Goal: Task Accomplishment & Management: Use online tool/utility

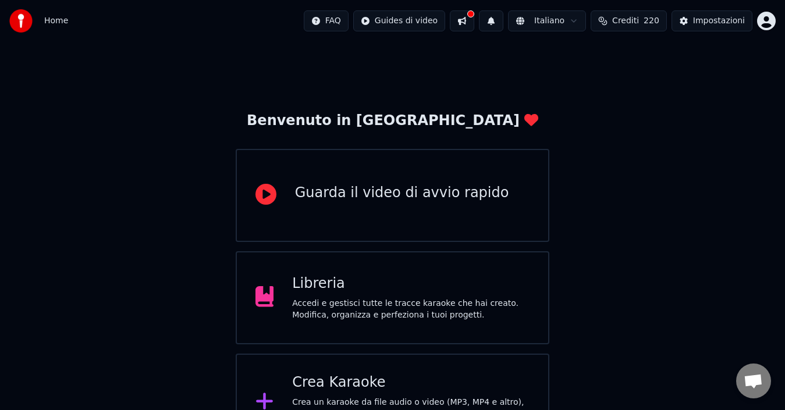
click at [455, 389] on div "Crea Karaoke" at bounding box center [410, 383] width 237 height 19
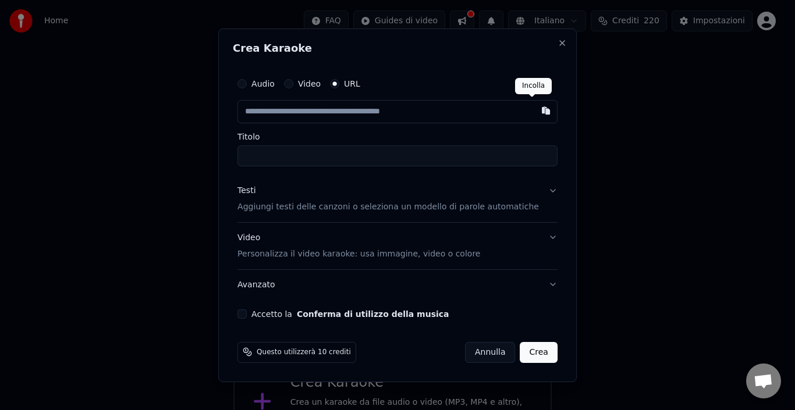
click at [534, 110] on button "button" at bounding box center [545, 110] width 23 height 21
type input "**********"
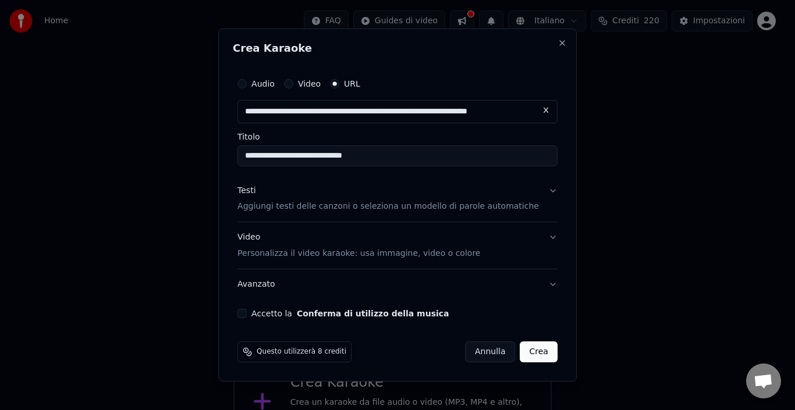
type input "**********"
drag, startPoint x: 281, startPoint y: 313, endPoint x: 292, endPoint y: 317, distance: 11.6
click at [282, 312] on label "Accetto la Conferma di utilizzo della musica" at bounding box center [349, 314] width 197 height 8
click at [247, 312] on button "Accetto la Conferma di utilizzo della musica" at bounding box center [241, 313] width 9 height 9
click at [530, 351] on button "Crea" at bounding box center [538, 352] width 37 height 21
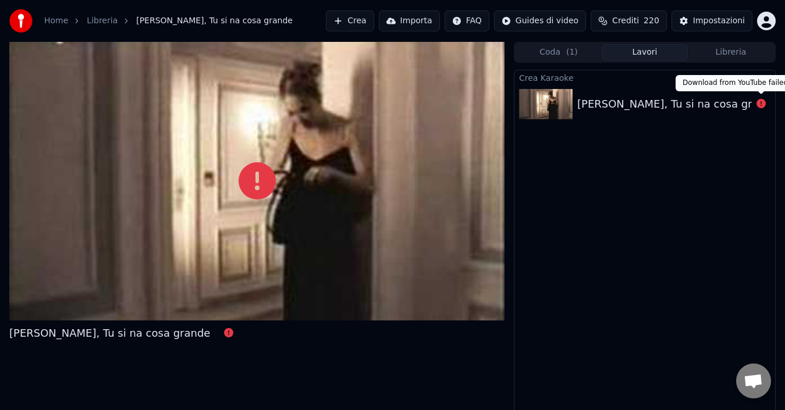
click at [761, 104] on icon at bounding box center [760, 103] width 9 height 9
click at [752, 102] on div at bounding box center [761, 104] width 19 height 14
click at [762, 101] on icon at bounding box center [760, 103] width 9 height 9
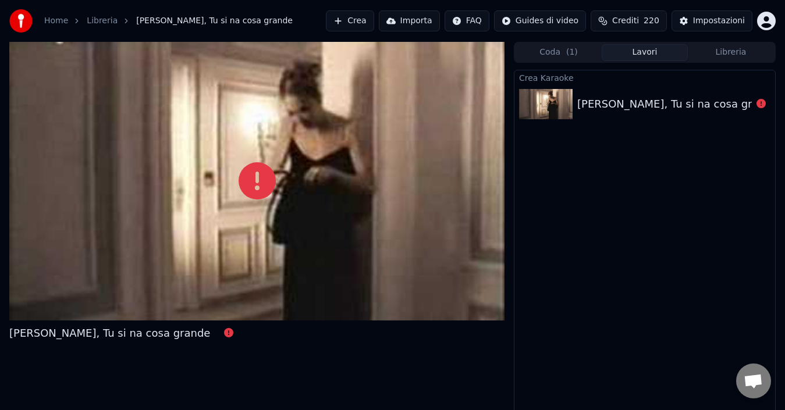
click at [762, 101] on icon at bounding box center [760, 103] width 9 height 9
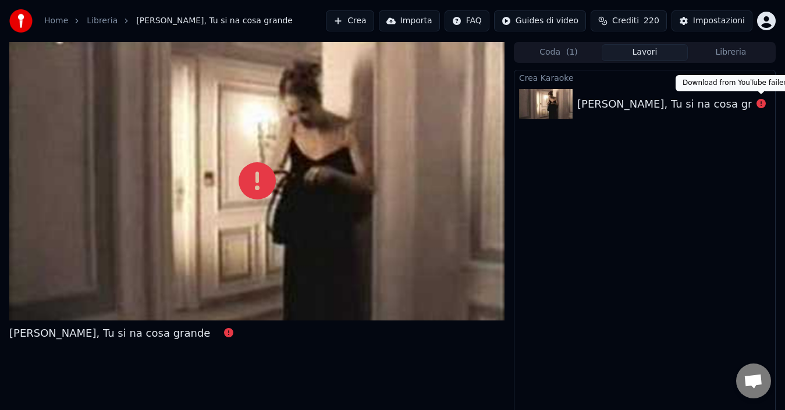
click at [758, 100] on icon at bounding box center [760, 103] width 9 height 9
click at [758, 101] on icon at bounding box center [760, 103] width 9 height 9
click at [714, 101] on div "[PERSON_NAME], Tu si na cosa grande" at bounding box center [677, 104] width 201 height 16
click at [715, 101] on div "[PERSON_NAME], Tu si na cosa grande" at bounding box center [677, 104] width 201 height 16
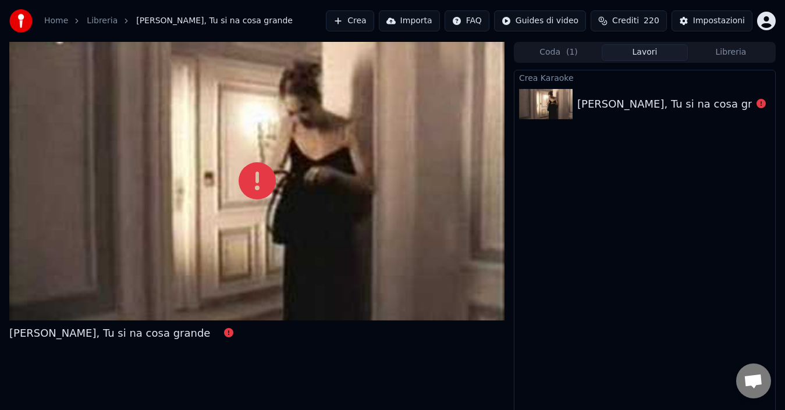
click at [715, 101] on div "[PERSON_NAME], Tu si na cosa grande" at bounding box center [677, 104] width 201 height 16
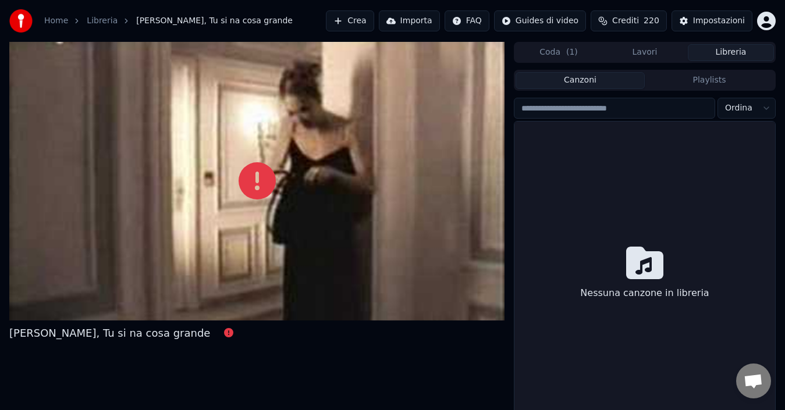
click at [738, 51] on button "Libreria" at bounding box center [731, 52] width 86 height 17
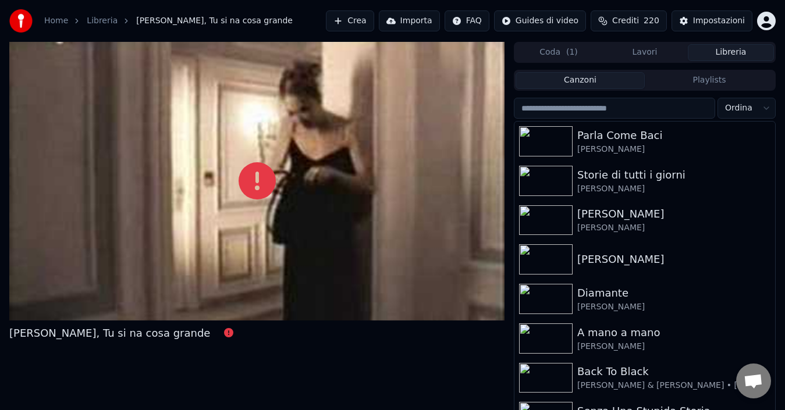
click at [58, 24] on link "Home" at bounding box center [56, 21] width 24 height 12
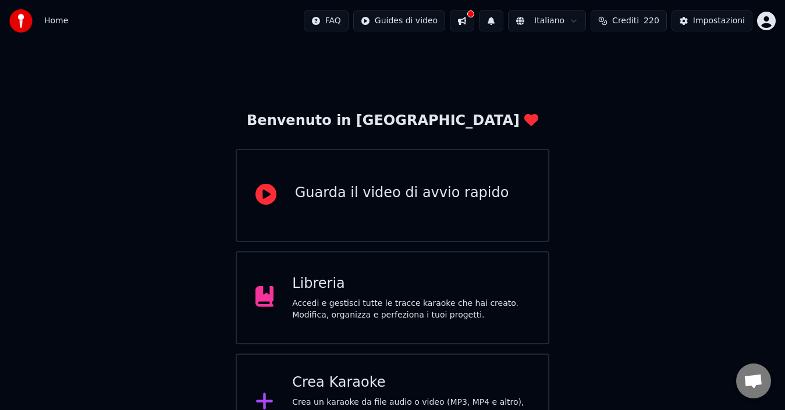
click at [316, 374] on div "Crea Karaoke" at bounding box center [410, 383] width 237 height 19
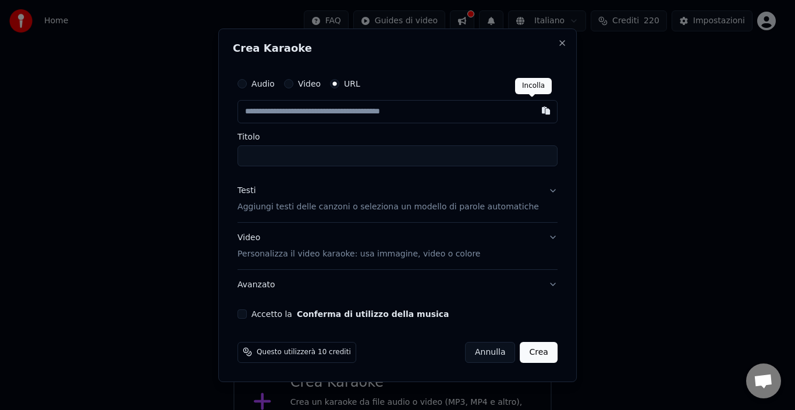
click at [535, 109] on button "button" at bounding box center [545, 110] width 23 height 21
type input "**********"
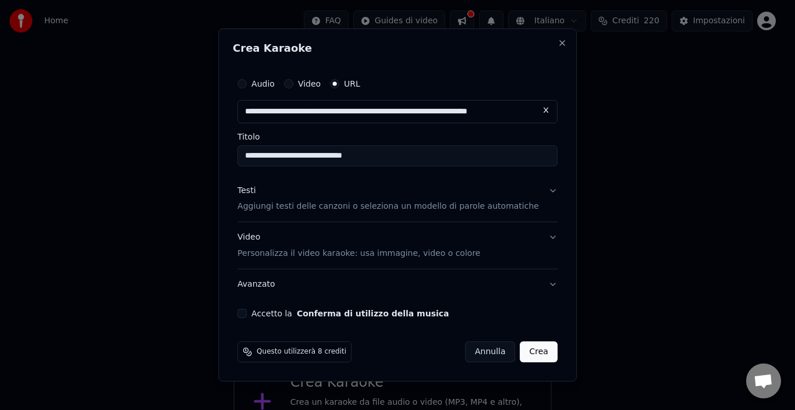
type input "**********"
click at [247, 315] on button "Accetto la Conferma di utilizzo della musica" at bounding box center [241, 313] width 9 height 9
click at [530, 353] on button "Crea" at bounding box center [538, 352] width 37 height 21
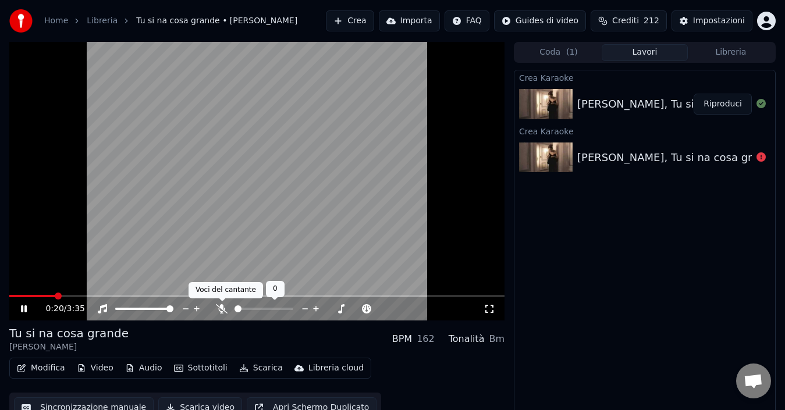
click at [221, 307] on icon at bounding box center [222, 308] width 12 height 9
click at [26, 308] on icon at bounding box center [24, 309] width 6 height 7
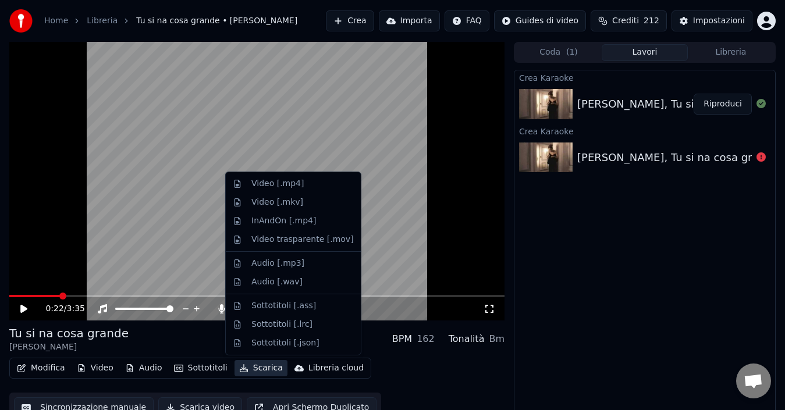
click at [258, 366] on button "Scarica" at bounding box center [261, 368] width 53 height 16
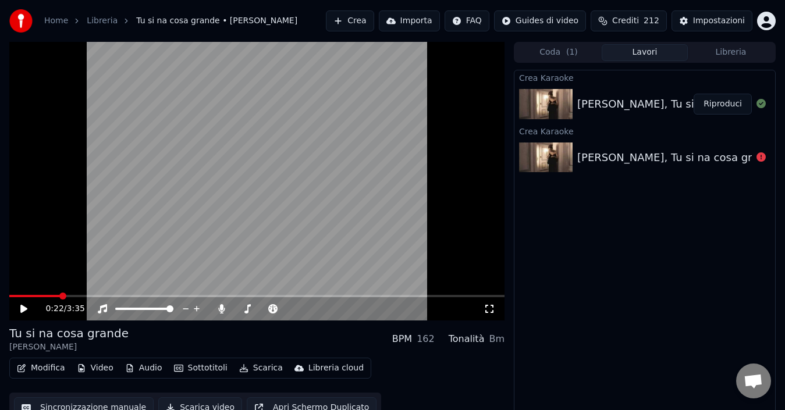
click at [184, 339] on div "Tu si na cosa grande [PERSON_NAME] BPM 162 Tonalità Bm" at bounding box center [256, 339] width 495 height 28
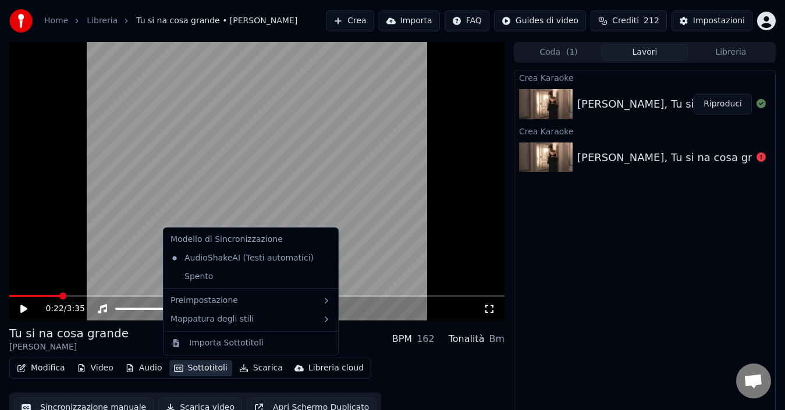
click at [203, 368] on button "Sottotitoli" at bounding box center [200, 368] width 63 height 16
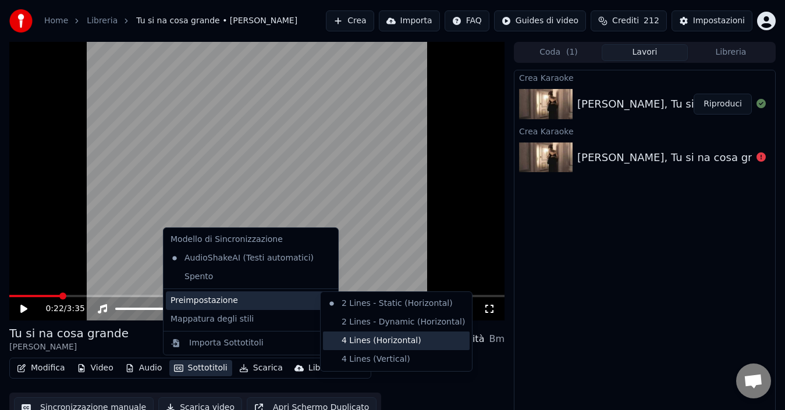
click at [360, 338] on div "4 Lines (Horizontal)" at bounding box center [396, 341] width 147 height 19
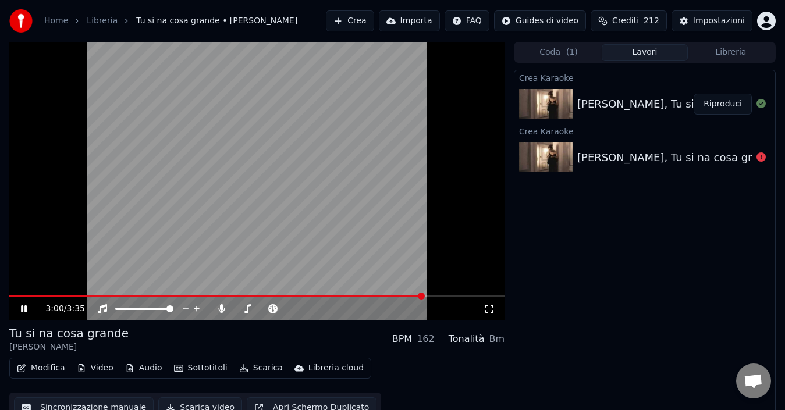
click at [25, 310] on icon at bounding box center [24, 309] width 6 height 7
click at [11, 296] on span at bounding box center [216, 296] width 415 height 2
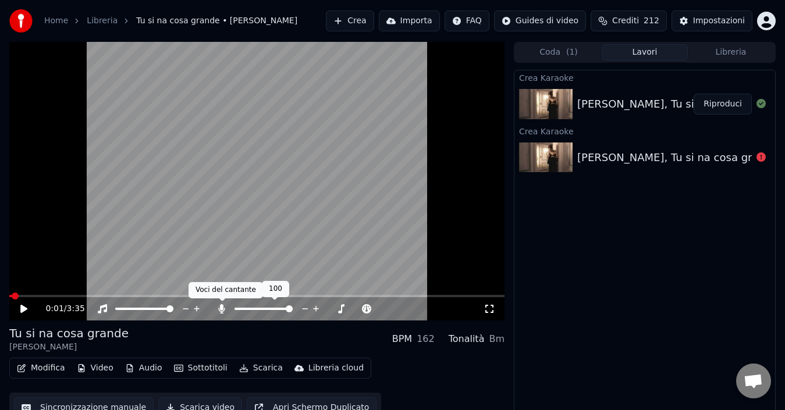
click at [223, 310] on icon at bounding box center [222, 308] width 6 height 9
click at [23, 312] on icon at bounding box center [23, 309] width 7 height 8
drag, startPoint x: 23, startPoint y: 309, endPoint x: 177, endPoint y: 253, distance: 164.0
click at [24, 308] on icon at bounding box center [32, 308] width 27 height 9
click at [259, 370] on button "Scarica" at bounding box center [261, 368] width 53 height 16
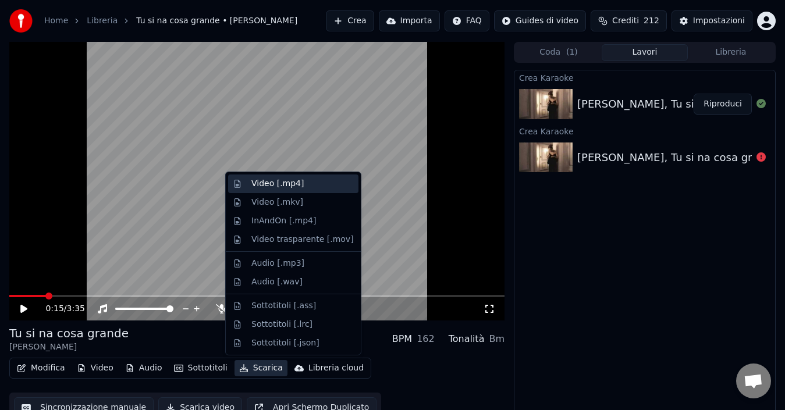
click at [290, 183] on div "Video [.mp4]" at bounding box center [277, 184] width 52 height 12
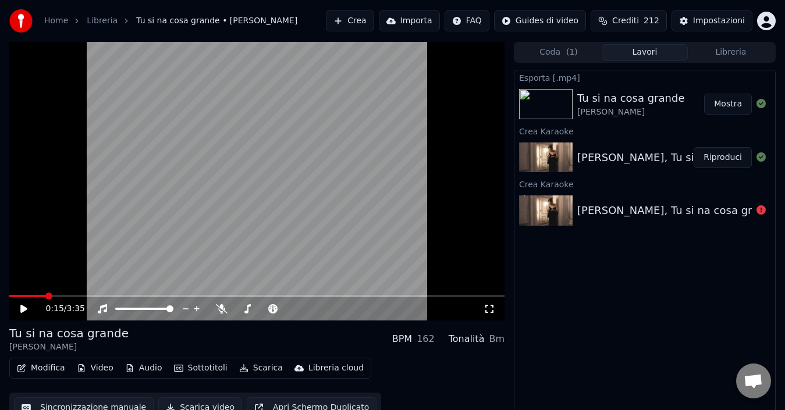
click at [737, 104] on button "Mostra" at bounding box center [728, 104] width 48 height 21
click at [70, 20] on div "Home" at bounding box center [62, 21] width 37 height 12
click at [60, 24] on link "Home" at bounding box center [56, 21] width 24 height 12
